Goal: Task Accomplishment & Management: Complete application form

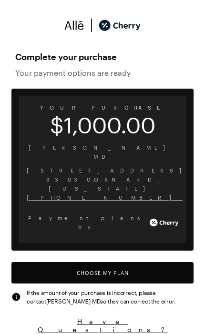
click at [107, 262] on button "Choose My Plan" at bounding box center [102, 272] width 182 height 21
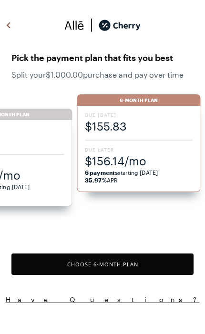
click at [161, 125] on span "$155.83" at bounding box center [138, 126] width 107 height 16
click at [134, 171] on span "6 payments starting [DATE] 35.97% APR" at bounding box center [138, 176] width 107 height 15
click at [117, 260] on button "Choose 6 -Month Plan" at bounding box center [102, 264] width 182 height 21
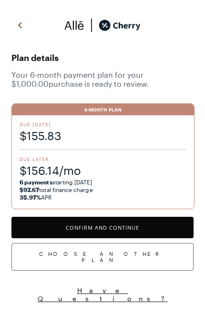
click at [138, 224] on button "Confirm and Continue" at bounding box center [102, 227] width 182 height 21
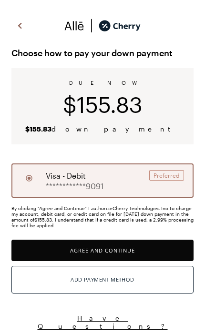
click at [123, 251] on button "Agree and Continue" at bounding box center [102, 250] width 182 height 21
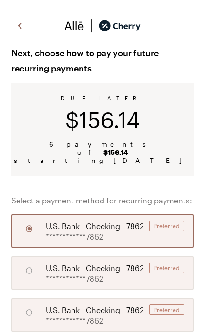
click at [112, 224] on span "U.S. Bank - Checking - 7862" at bounding box center [95, 226] width 98 height 11
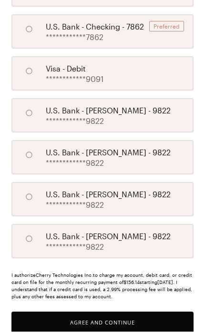
scroll to position [323, 0]
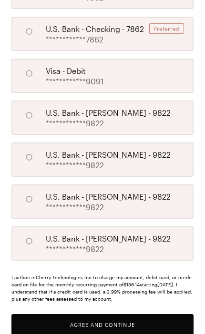
click at [135, 314] on button "Agree and Continue" at bounding box center [102, 324] width 182 height 21
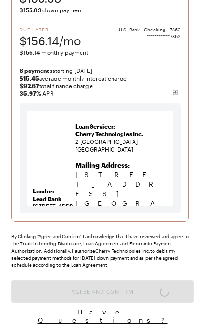
scroll to position [47, 0]
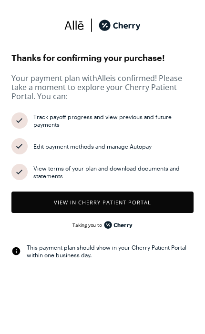
scroll to position [4, 0]
